Goal: Transaction & Acquisition: Purchase product/service

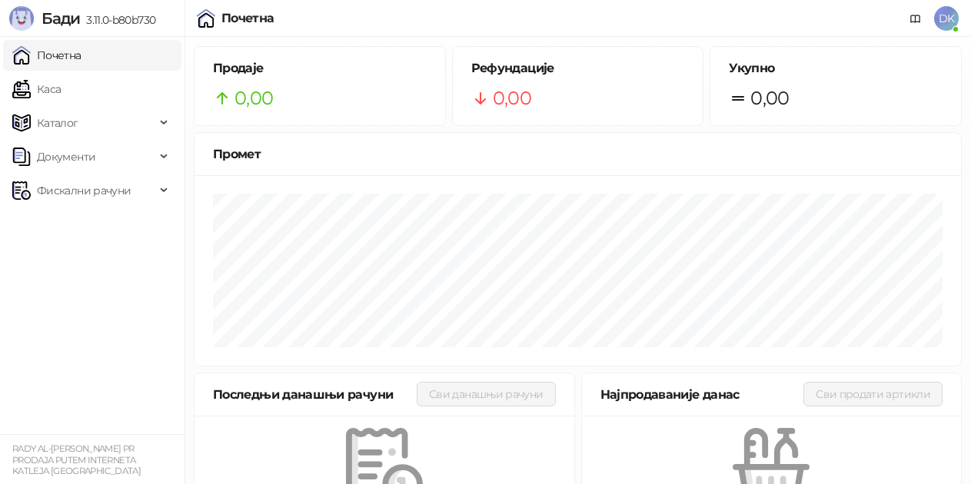
click at [61, 82] on link "Каса" at bounding box center [36, 89] width 48 height 31
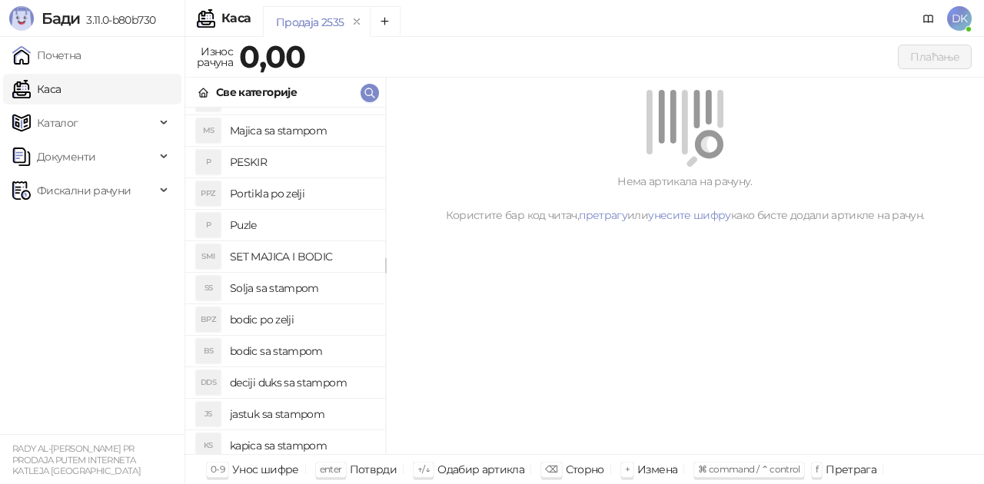
scroll to position [154, 0]
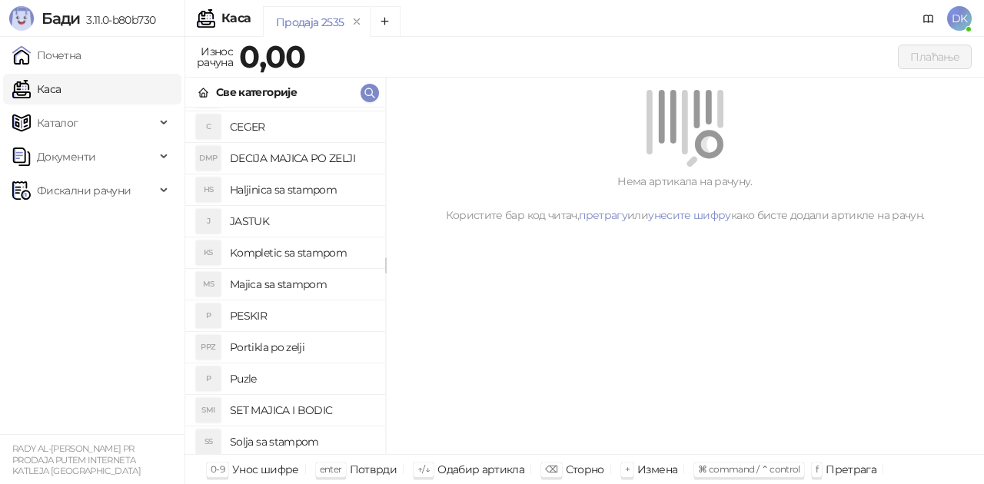
click at [283, 167] on h4 "DECIJA MAJICA PO ZELJI" at bounding box center [301, 158] width 143 height 25
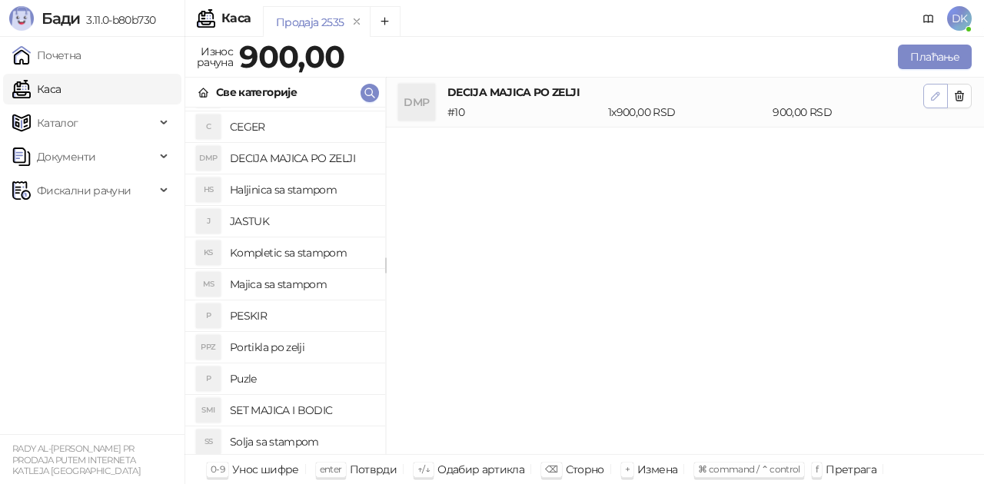
click at [924, 94] on button "button" at bounding box center [935, 96] width 25 height 25
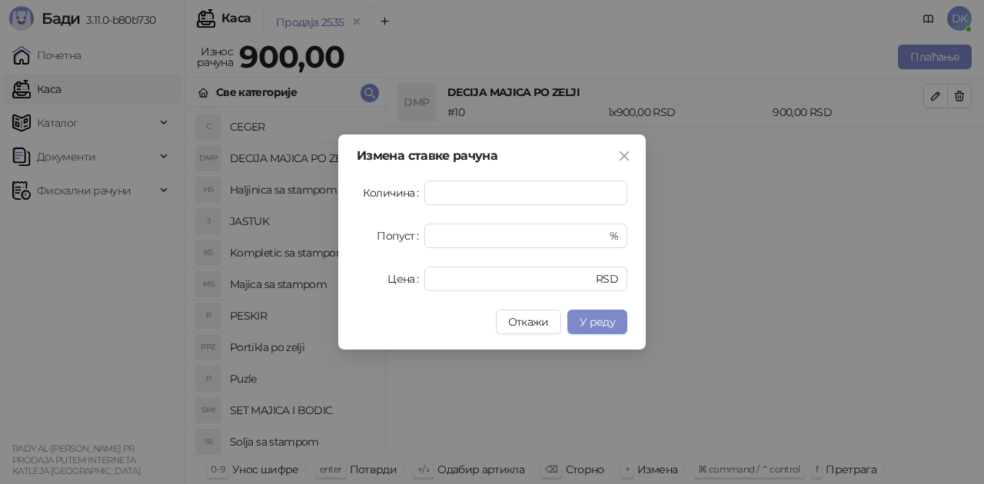
type input "*"
type input "****"
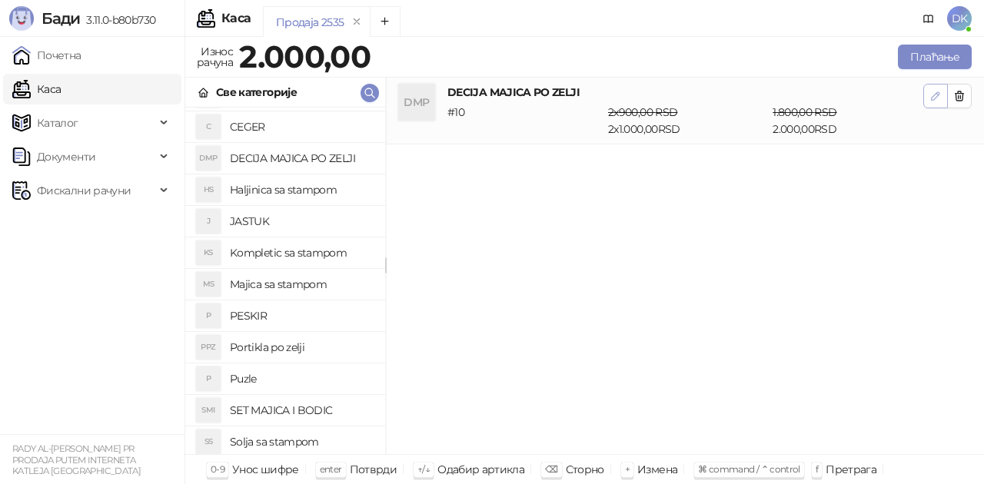
click at [926, 103] on button "button" at bounding box center [935, 96] width 25 height 25
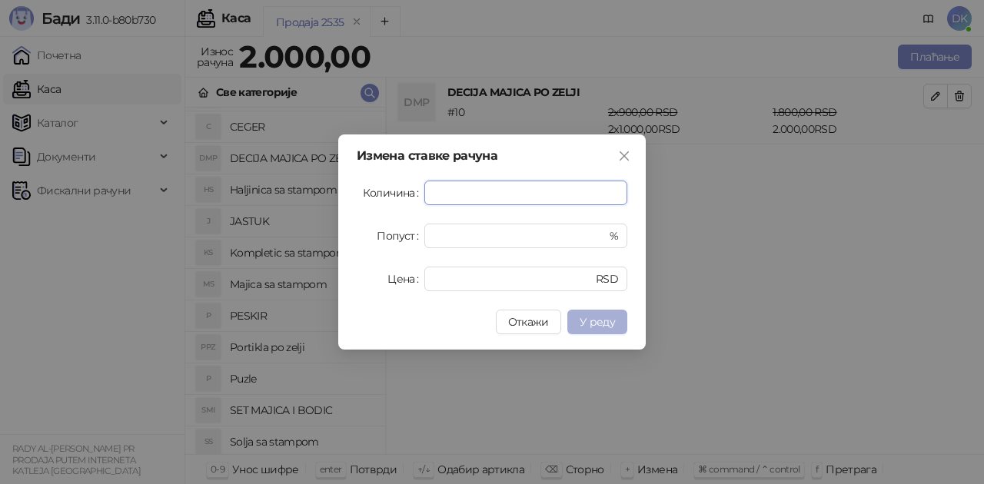
type input "*"
click at [610, 326] on span "У реду" at bounding box center [596, 322] width 35 height 14
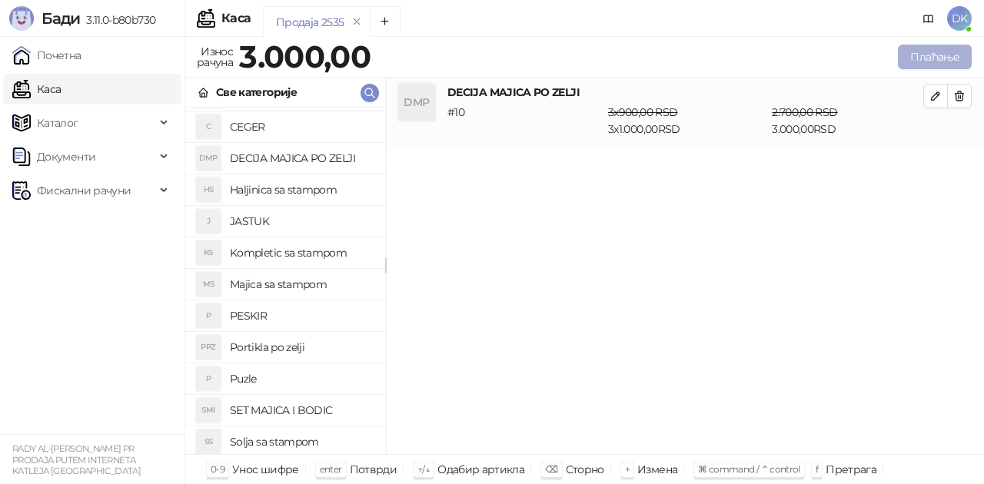
click at [923, 52] on button "Плаћање" at bounding box center [935, 57] width 74 height 25
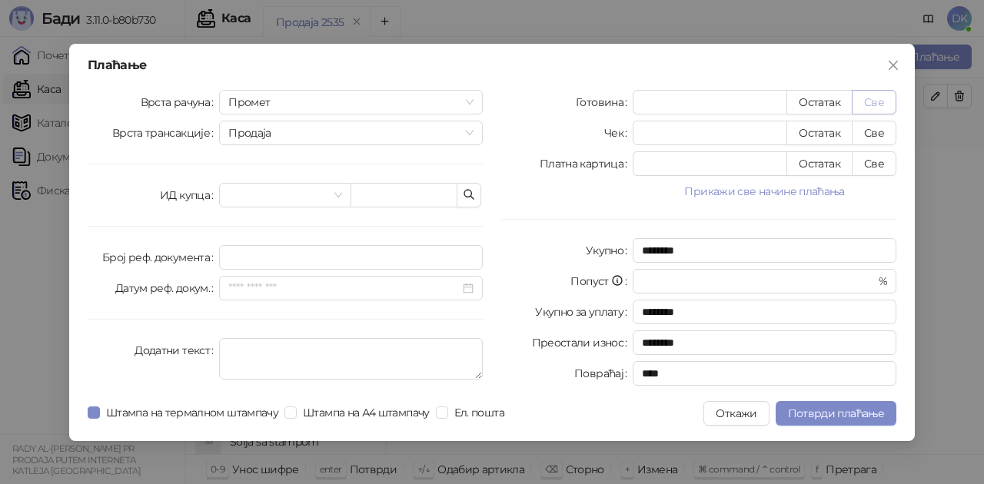
click at [881, 103] on button "Све" at bounding box center [874, 102] width 45 height 25
type input "****"
click at [852, 413] on span "Потврди плаћање" at bounding box center [836, 414] width 96 height 14
